Goal: Task Accomplishment & Management: Manage account settings

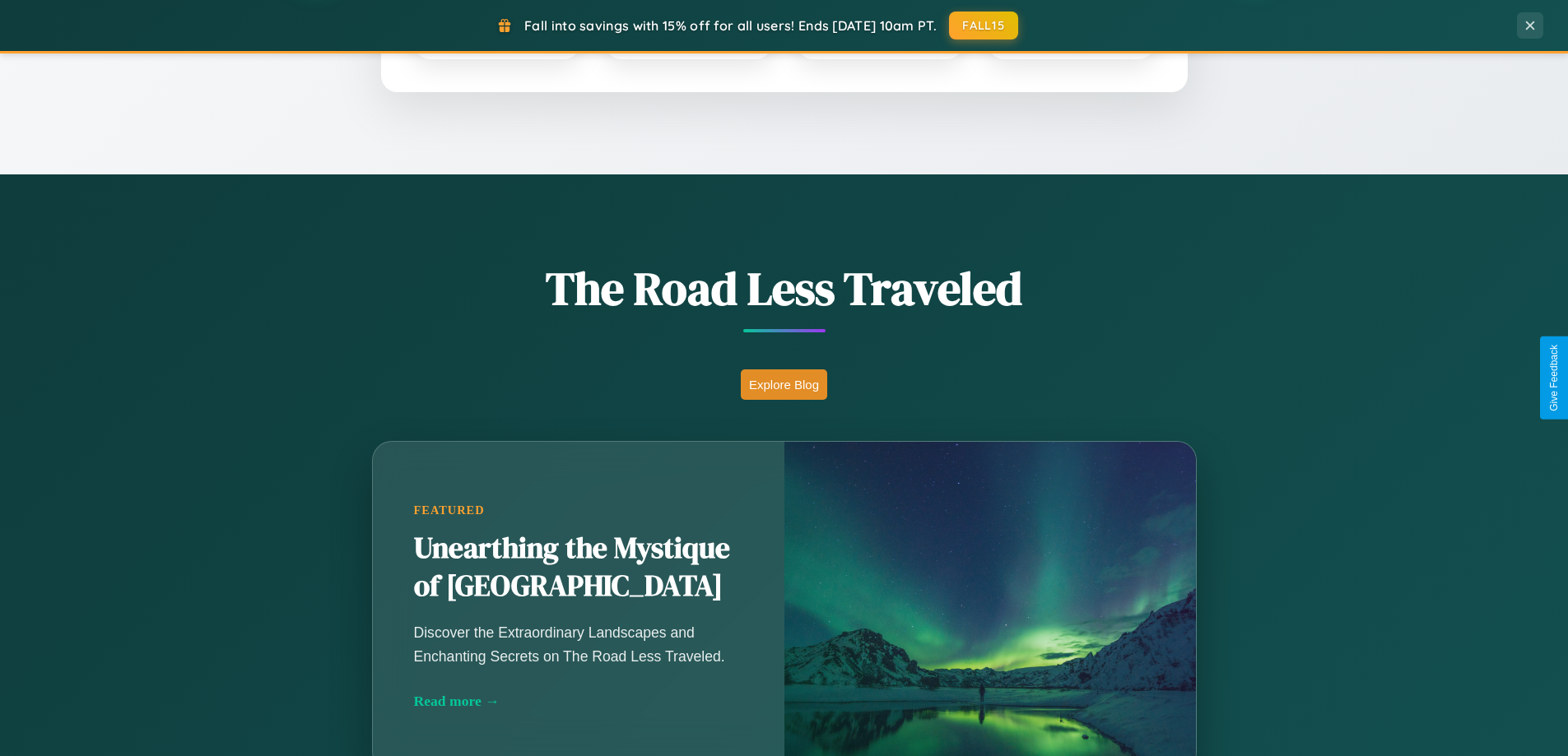
scroll to position [1132, 0]
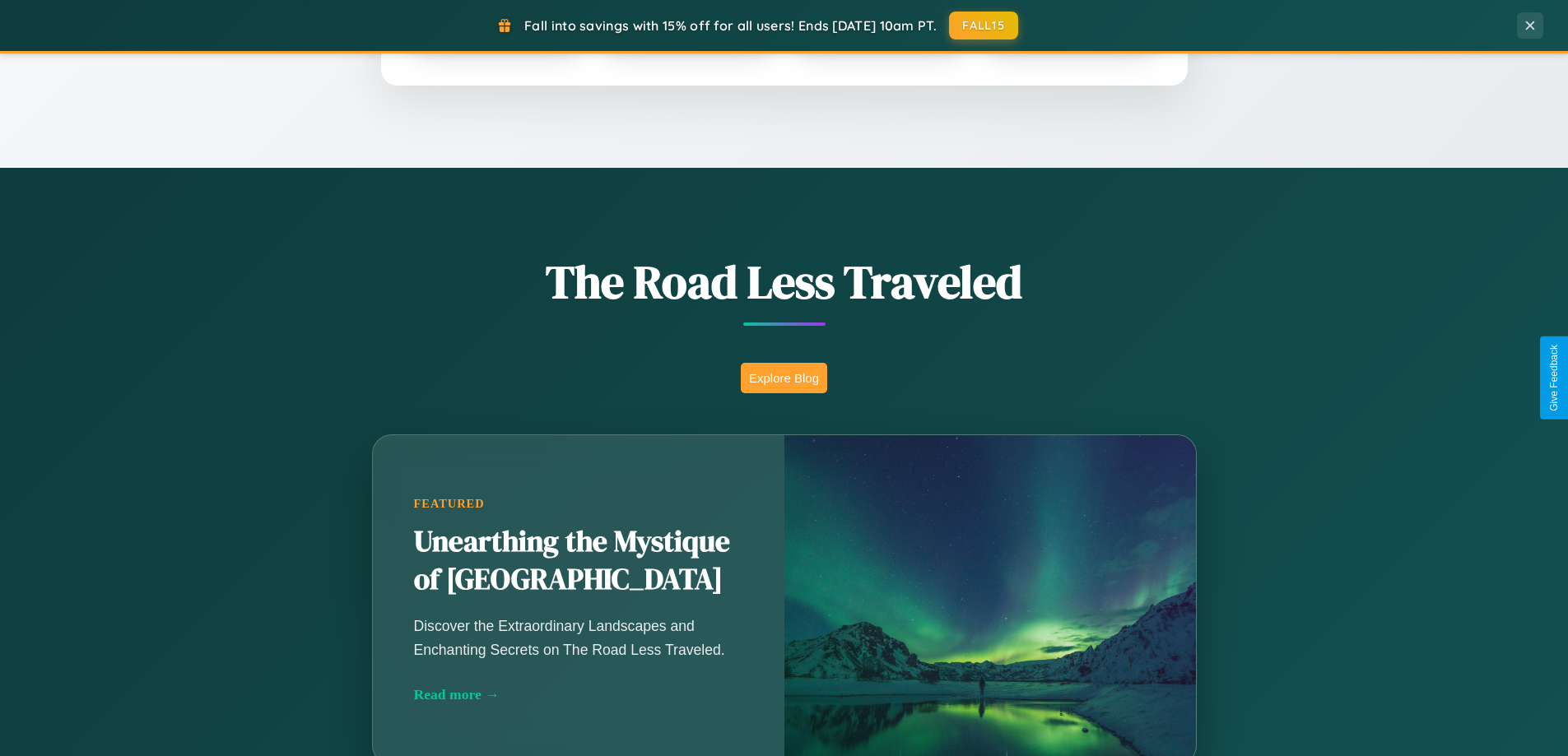
click at [784, 378] on button "Explore Blog" at bounding box center [784, 378] width 87 height 31
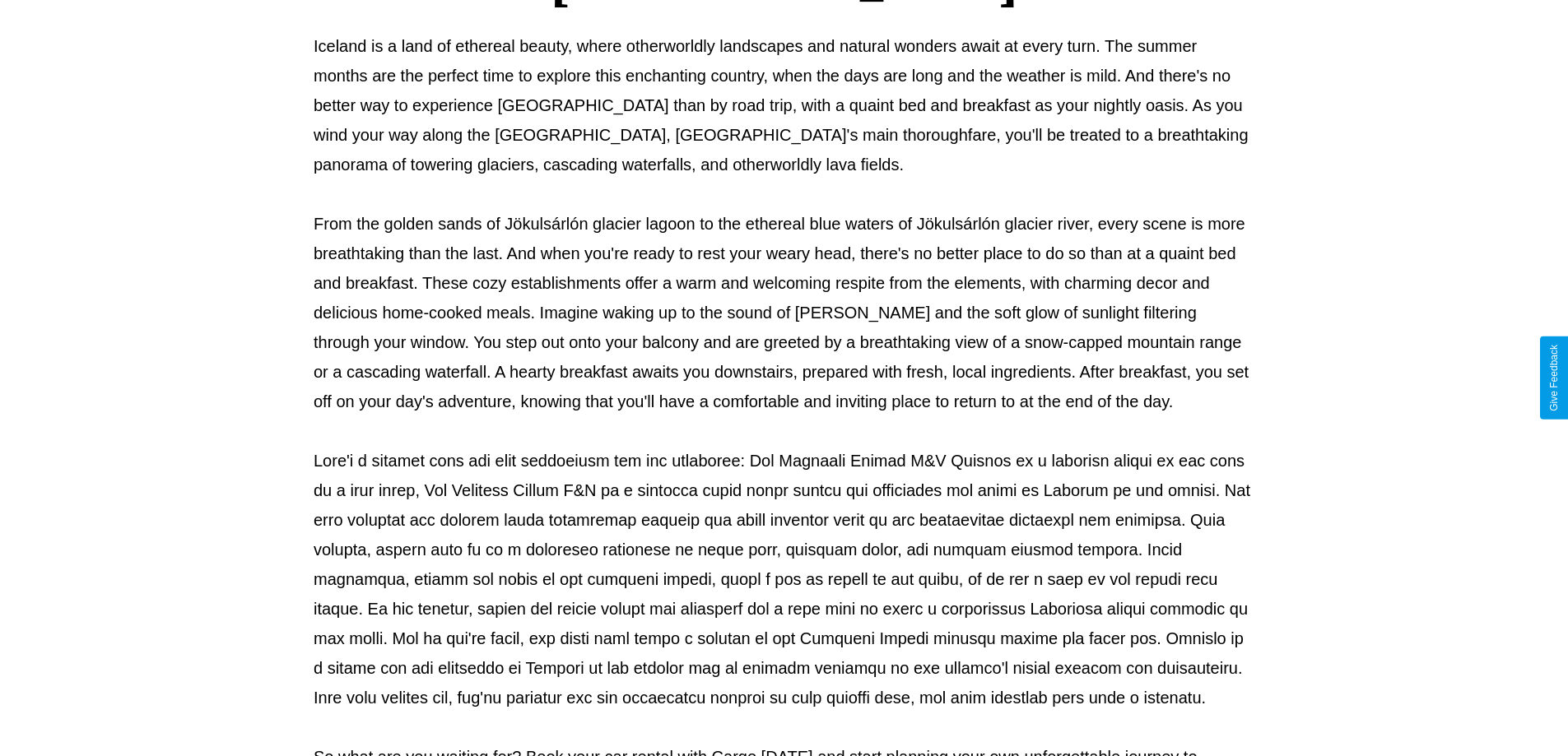
scroll to position [532, 0]
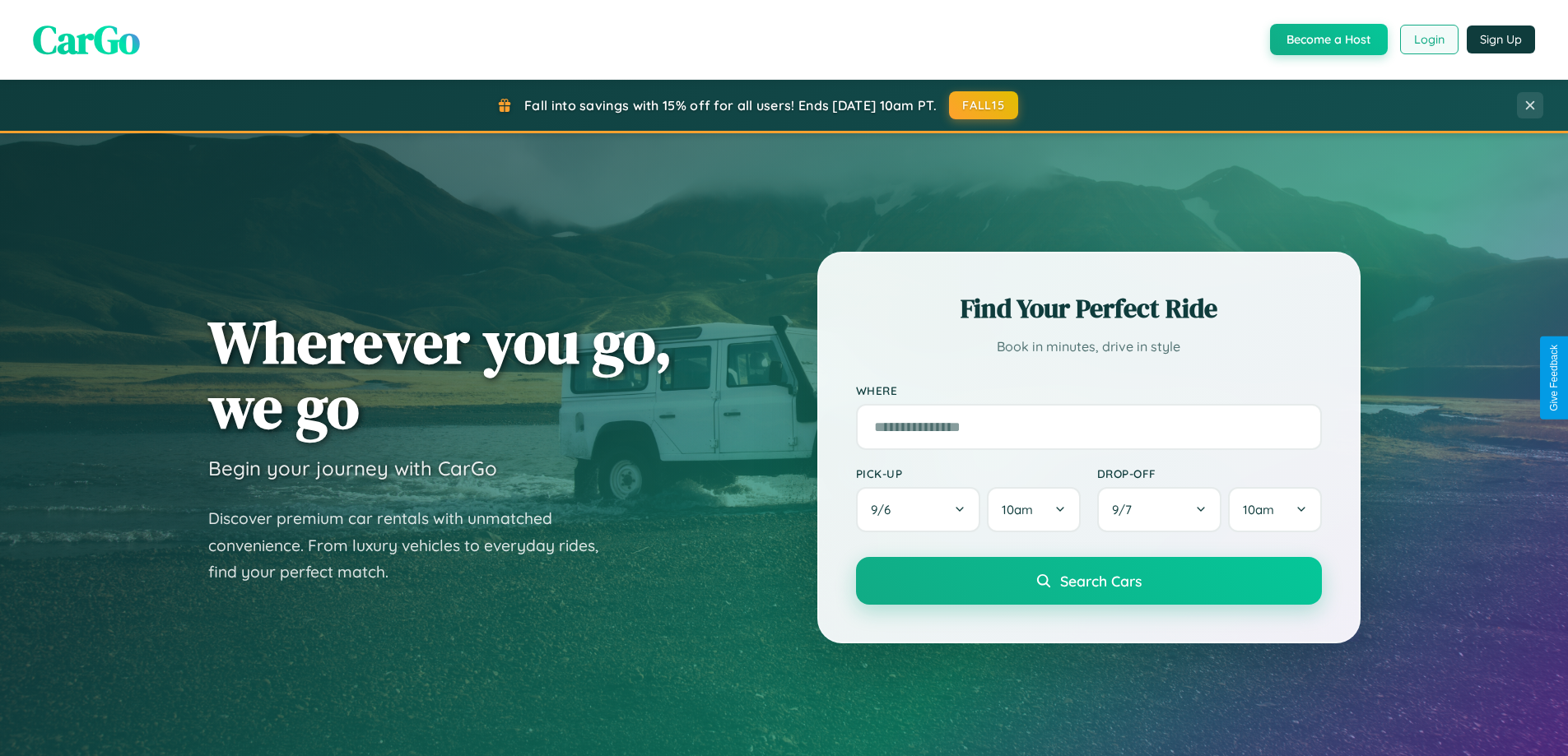
click at [1429, 39] on button "Login" at bounding box center [1430, 39] width 59 height 30
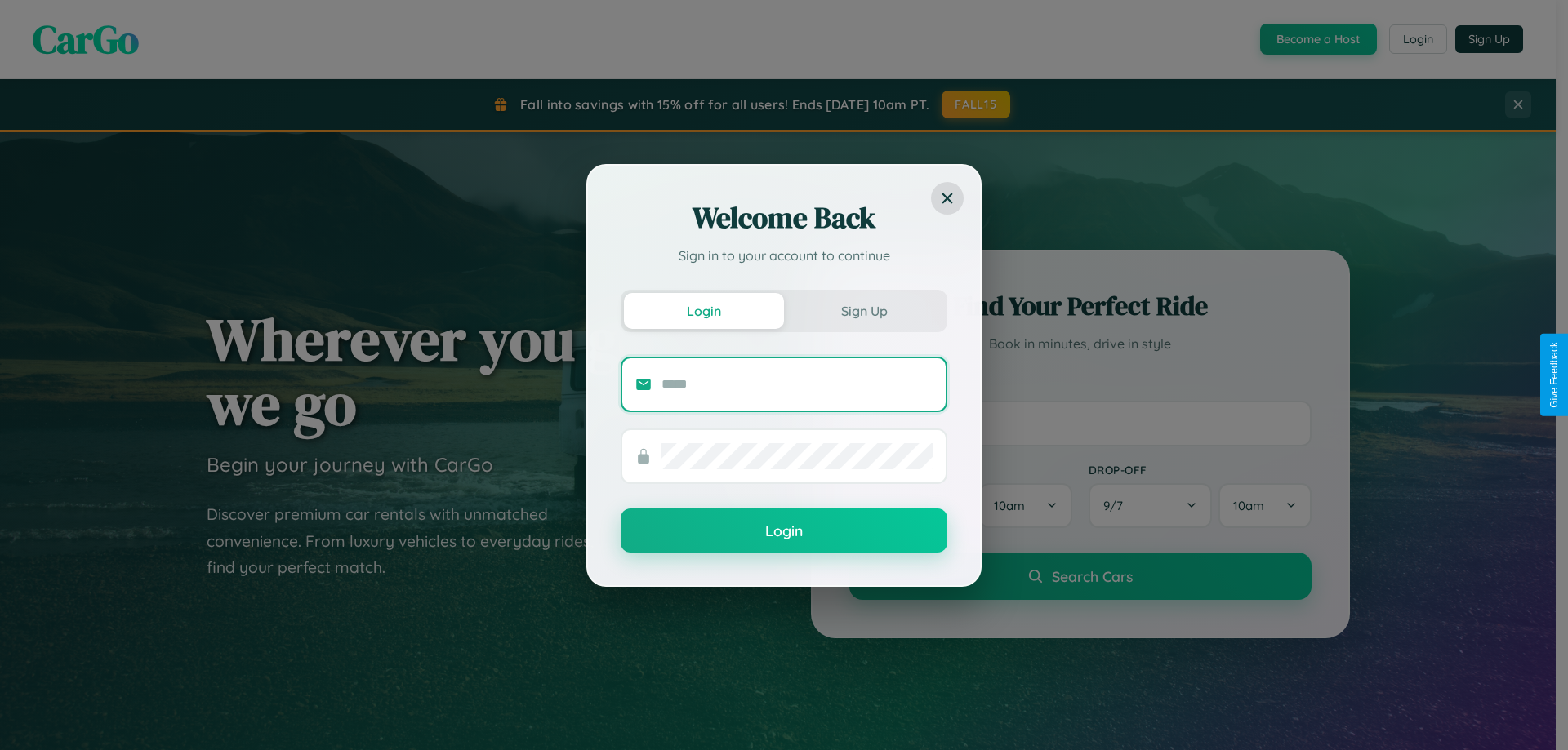
click at [797, 384] on input "text" at bounding box center [797, 385] width 271 height 26
type input "**********"
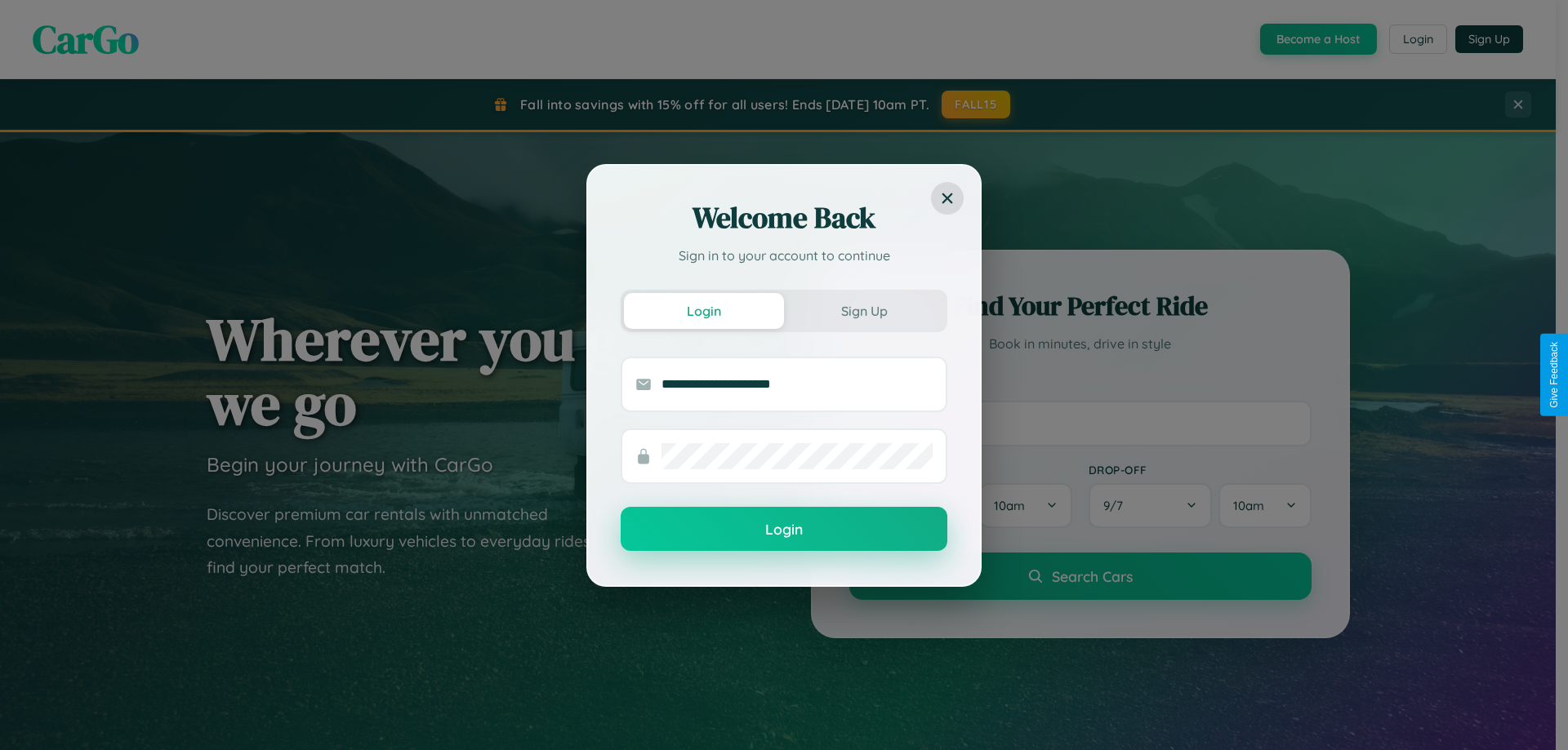
click at [784, 529] on button "Login" at bounding box center [784, 529] width 326 height 44
